Goal: Communication & Community: Ask a question

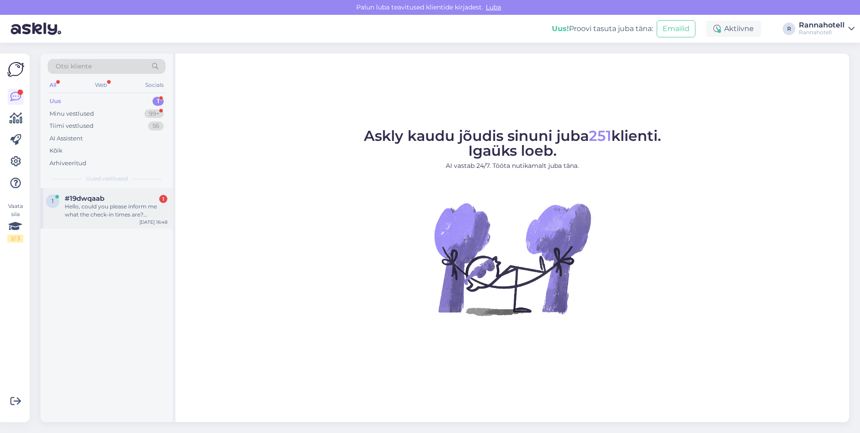
click at [75, 203] on div "Hello, could you please inform me what the check-in times are? [PERSON_NAME] sa…" at bounding box center [116, 210] width 103 height 16
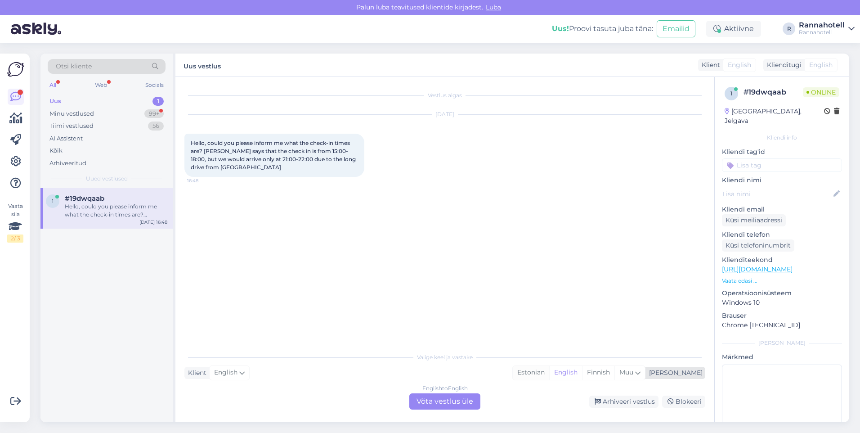
click at [549, 368] on div "Estonian" at bounding box center [531, 372] width 36 height 13
click at [450, 399] on div "English to Estonian Võta vestlus üle" at bounding box center [444, 401] width 71 height 16
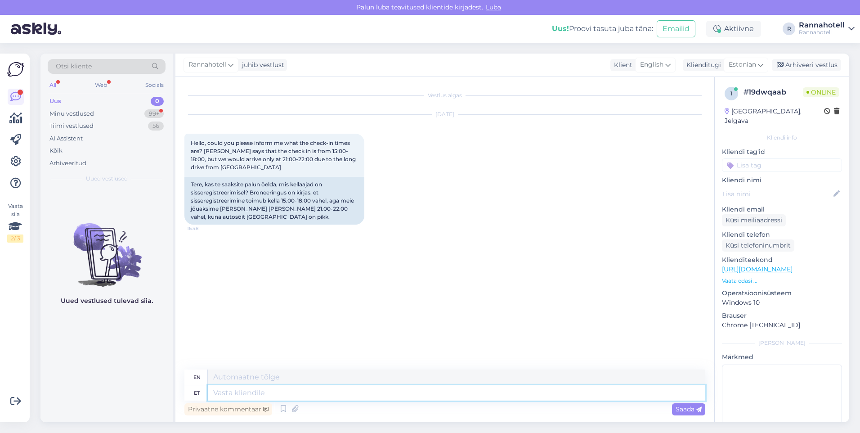
click at [284, 389] on textarea at bounding box center [456, 392] width 497 height 15
type textarea "Tere"
type textarea "Hello"
type textarea "Tere,"
type textarea "Hello,"
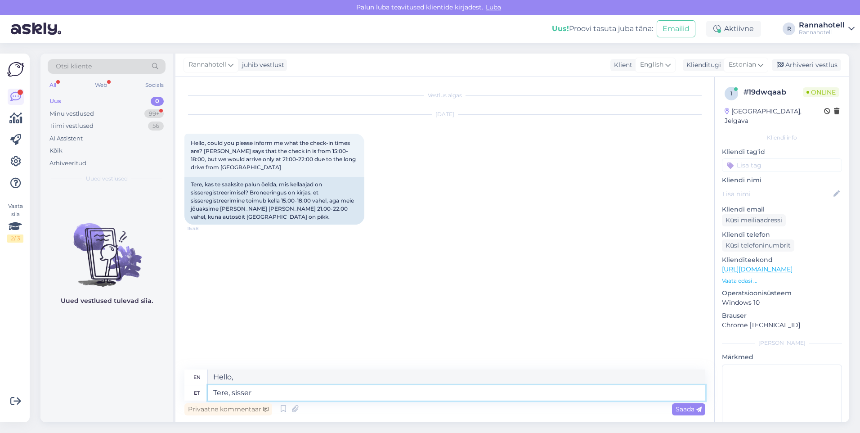
type textarea "Tere, sissere"
type textarea "Hello, welcome."
type textarea "Tere, sisseregistreerida"
type textarea "Hello, check in."
type textarea "Tere, sisseregistreerida saab ala"
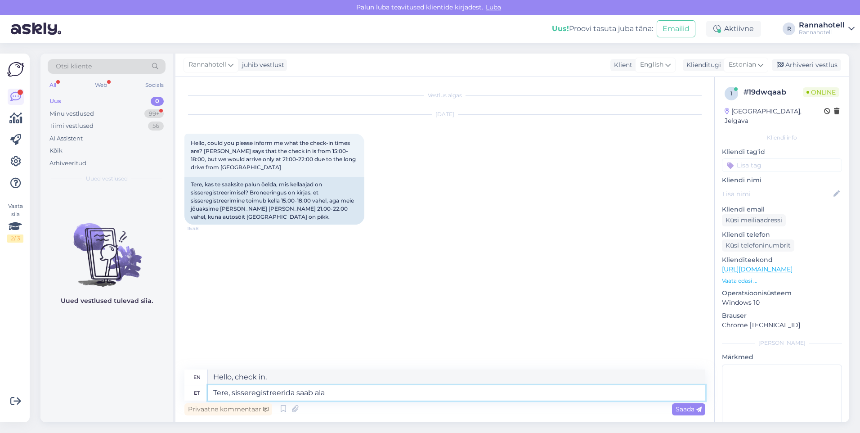
type textarea "Hello, you can check in."
type textarea "Tere, sisseregistreerida saab alate 1"
type textarea "Hello, you can check in anytime."
type textarea "Tere, sisseregistreerida saab alate 15:00"
type textarea "Hello, check-in is from 3:00 PM."
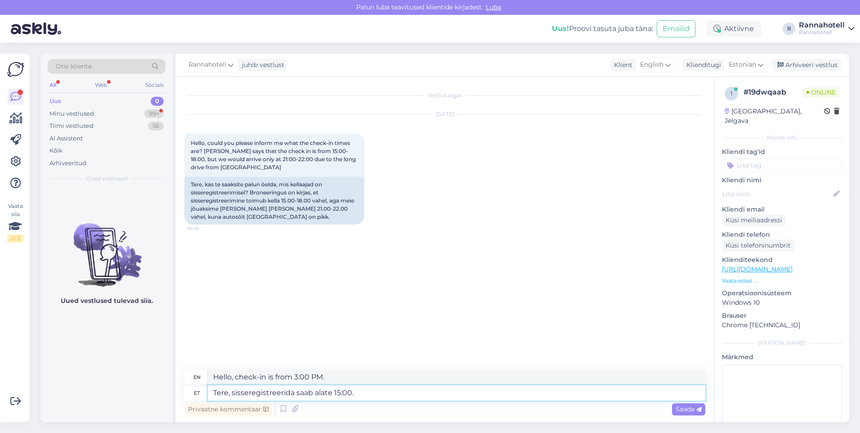
type textarea "Tere, sisseregistreerida saab alate 15:00."
type textarea "Hello, check-in is available from 3:00 PM."
type textarea "Tere, sisseregistreerida saab alate 15:00. Bookingus"
type textarea "Hello, check-in is available from 3:00 PM. [DOMAIN_NAME]"
type textarea "Tere, sisseregistreerida saab alate 15:00. Bookingus on vä"
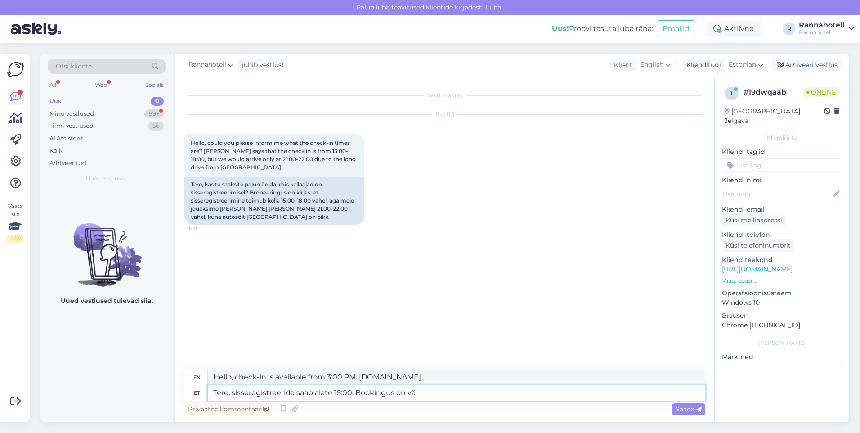
type textarea "Hello, check-in is from 3:00 PM. Booking is"
type textarea "Tere, sisseregistreerida saab alate 15:00. Bookingus on väljatoodud, et"
type textarea "Hello, check-in is from 3:00 PM. Booking states,"
type textarea "Tere, sisseregistreerida saab alate 15:00. Bookingus on väljatoodud, et"
type textarea "Hello, check-in is from 3:00 PM. Booking states that"
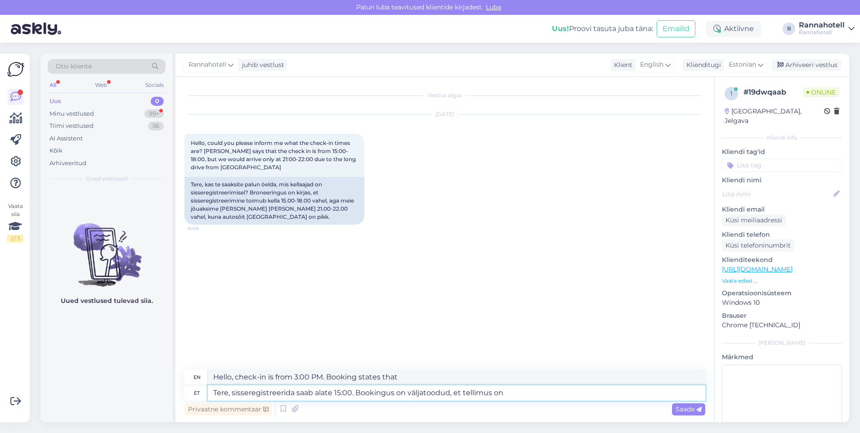
type textarea "Tere, sisseregistreerida saab alate 15:00. Bookingus on väljatoodud, et tellimu…"
type textarea "Hello, check-in is from 3:00 PM. Booking states that the order"
type textarea "Tere, sisseregistreerida saab alate 15:00. Bookingus on väljatoodud, et tellimu…"
type textarea "Hello, check-in is from 3:00 PM. Booking states that the order is"
type textarea "Tere, sisseregistreerida saab alate 15:00. Bookingus on väljatoodud, et tellimu…"
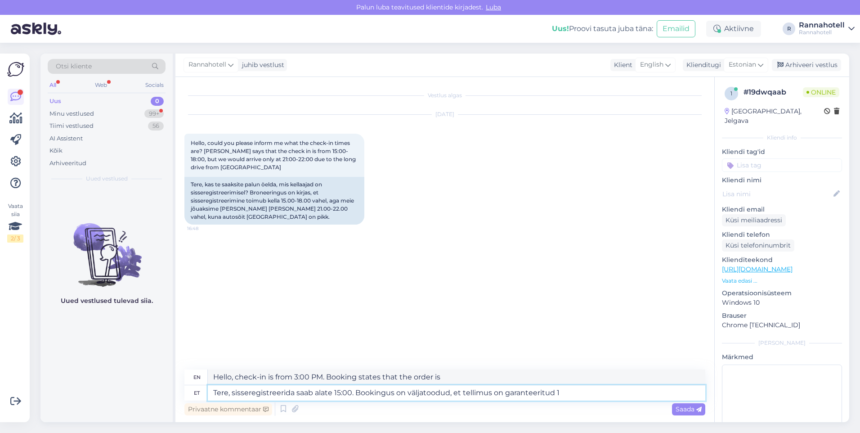
type textarea "Hello, check-in is from 3:00 PM. Booking states that the reservation is guarant…"
type textarea "Tere, sisseregistreerida saab alate 15:00. Bookingus on väljatoodud, et tellimu…"
type textarea "Hello, check-in is from 3:00 PM. Booking states that the order is guaranteed un…"
type textarea "Tere, sisseregistreerida saab alate 15:00. Bookingus on väljatoodud, et tellimu…"
type textarea "Hello, check-in is from 3:00 PM. Booking states that the reservation is guarant…"
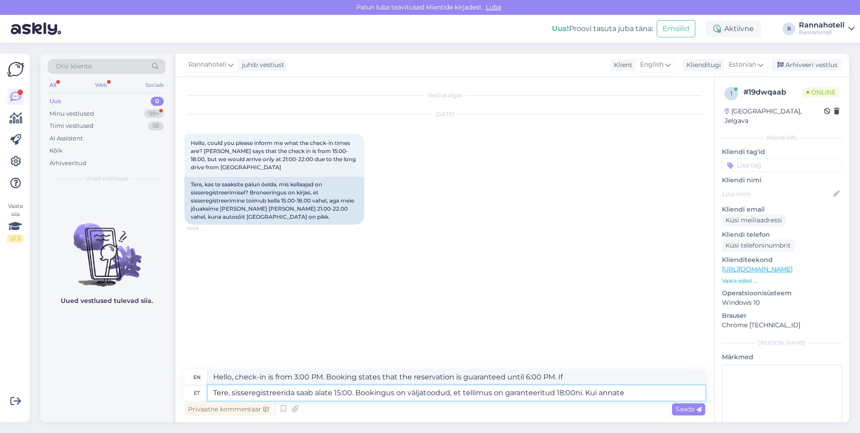
type textarea "Tere, sisseregistreerida saab alate 15:00. Bookingus on väljatoodud, et tellimu…"
type textarea "Hello, check-in is from 15:00. Booking states that the reservation is guarantee…"
type textarea "Tere, sisseregistreerida saab alate 15:00. Bookingus on väljatoodud, et tellimu…"
type textarea "Hello, check-in is from 15:00. Booking states that the order is guaranteed unti…"
type textarea "Tere, sisseregistreerida saab alate 15:00. Bookingus on väljatoodud, et tellimu…"
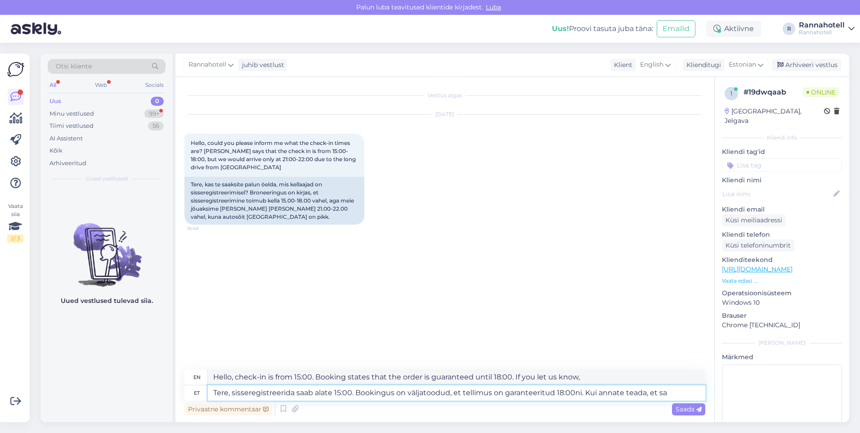
type textarea "Hello, check-in is from 15:00. Booking states that the order is guaranteed unti…"
type textarea "Tere, sisseregistreerida saab alate 15:00. Bookingus on väljatoodud, et tellimu…"
type textarea "Hello, check-in is from 15:00. Booking states that the order is guaranteed unti…"
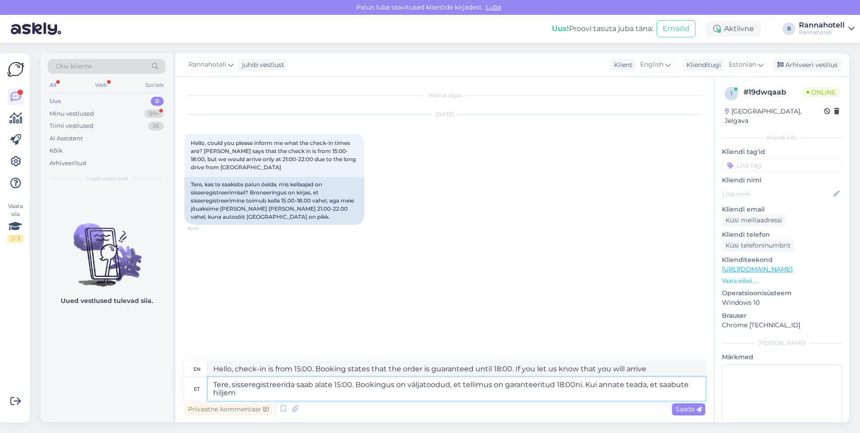
type textarea "Tere, sisseregistreerida saab alate 15:00. Bookingus on väljatoodud, et tellimu…"
type textarea "Hello, check-in is from 15:00. Booking states that the order is guaranteed unti…"
type textarea "Tere, sisseregistreerida saab alate 15:00. Bookingus on väljatoodud, et tellimu…"
type textarea "Hello, check-in is from 15:00. Booking states that the reservation is guarantee…"
type textarea "Tere, sisseregistreerida saab alate 15:00. Bookingus on väljatoodud, et tellimu…"
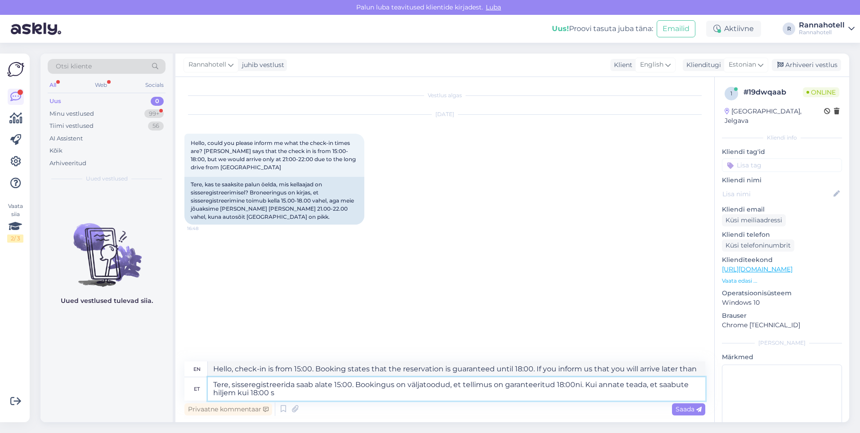
type textarea "Hello, check-in is from 15:00. Booking states that the order is guaranteed unti…"
type textarea "Tere, sisseregistreerida saab alate 15:00. Bookingus on väljatoodud, et tellimu…"
type textarea "Hello, check-in is from 15:00. Booking states that the order is guaranteed unti…"
type textarea "Tere, sisseregistreerida saab alate 15:00. Bookingus on väljatoodud, et tellimu…"
type textarea "Hello, check-in is from 15:00. Booking states that the order is guaranteed unti…"
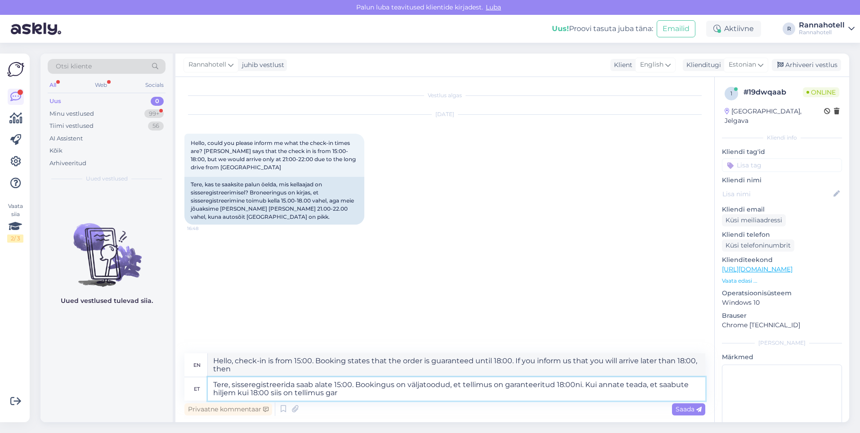
type textarea "Tere, sisseregistreerida saab alate 15:00. Bookingus on väljatoodud, et tellimu…"
type textarea "Hello, check-in is from 15:00. Booking states that the reservation is guarantee…"
type textarea "Tere, sisseregistreerida saab alate 15:00. Bookingus on väljatoodud, et tellimu…"
type textarea "Hello, check-in is from 15:00. Booking states that the order is guaranteed unti…"
type textarea "Tere, sisseregistreerida saab alate 15:00. Bookingus on väljatoodud, et tellimu…"
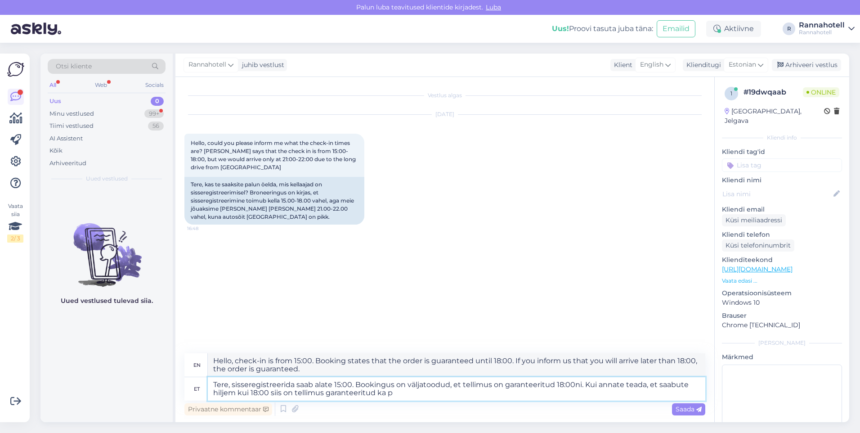
type textarea "Hello, check-in is from 15:00. Booking states that the order is guaranteed unti…"
type textarea "Tere, sisseregistreerida saab alate 15:00. Bookingus on väljatoodud, et tellimu…"
type textarea "Hello, check-in is from 15:00. Booking states that the order is guaranteed unti…"
type textarea "Tere, sisseregistreerida saab alate 15:00. Bookingus on väljatoodud, et tellimu…"
type textarea "Hello, check-in is from 3:00 PM. Booking states that the order is guaranteed un…"
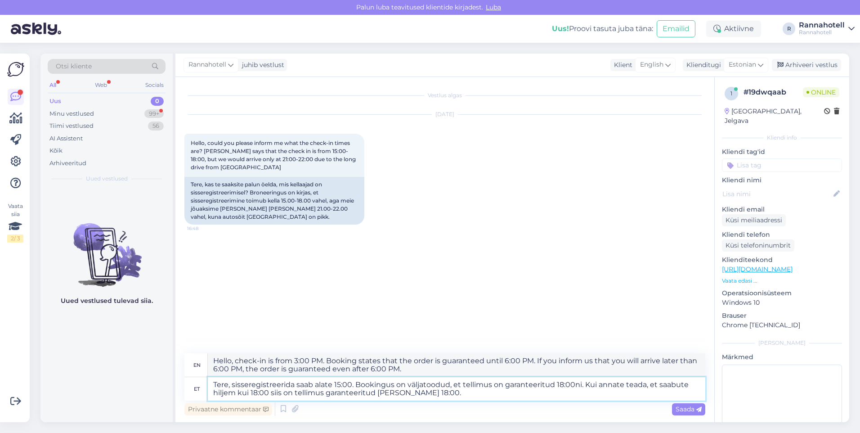
click at [455, 394] on textarea "Tere, sisseregistreerida saab alate 15:00. Bookingus on väljatoodud, et tellimu…" at bounding box center [456, 388] width 497 height 23
type textarea "Tere, sisseregistreerida saab alate 15:00. Bookingus on väljatoodud, et tellimu…"
click at [695, 407] on span "Saada" at bounding box center [688, 409] width 26 height 8
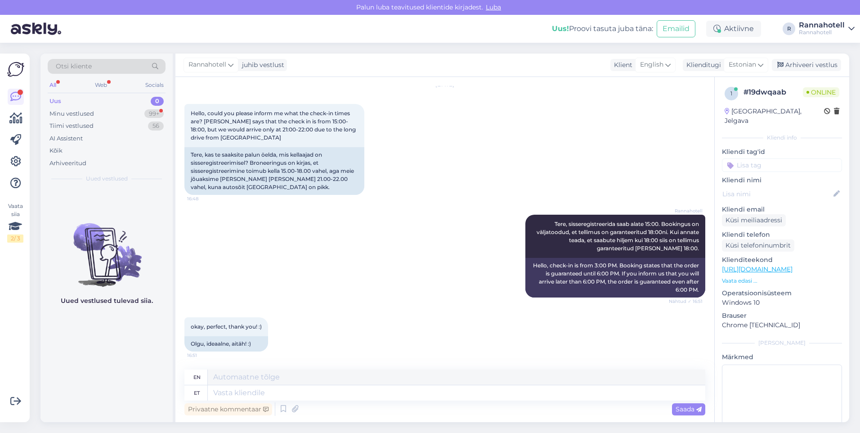
scroll to position [30, 0]
